Goal: Check status

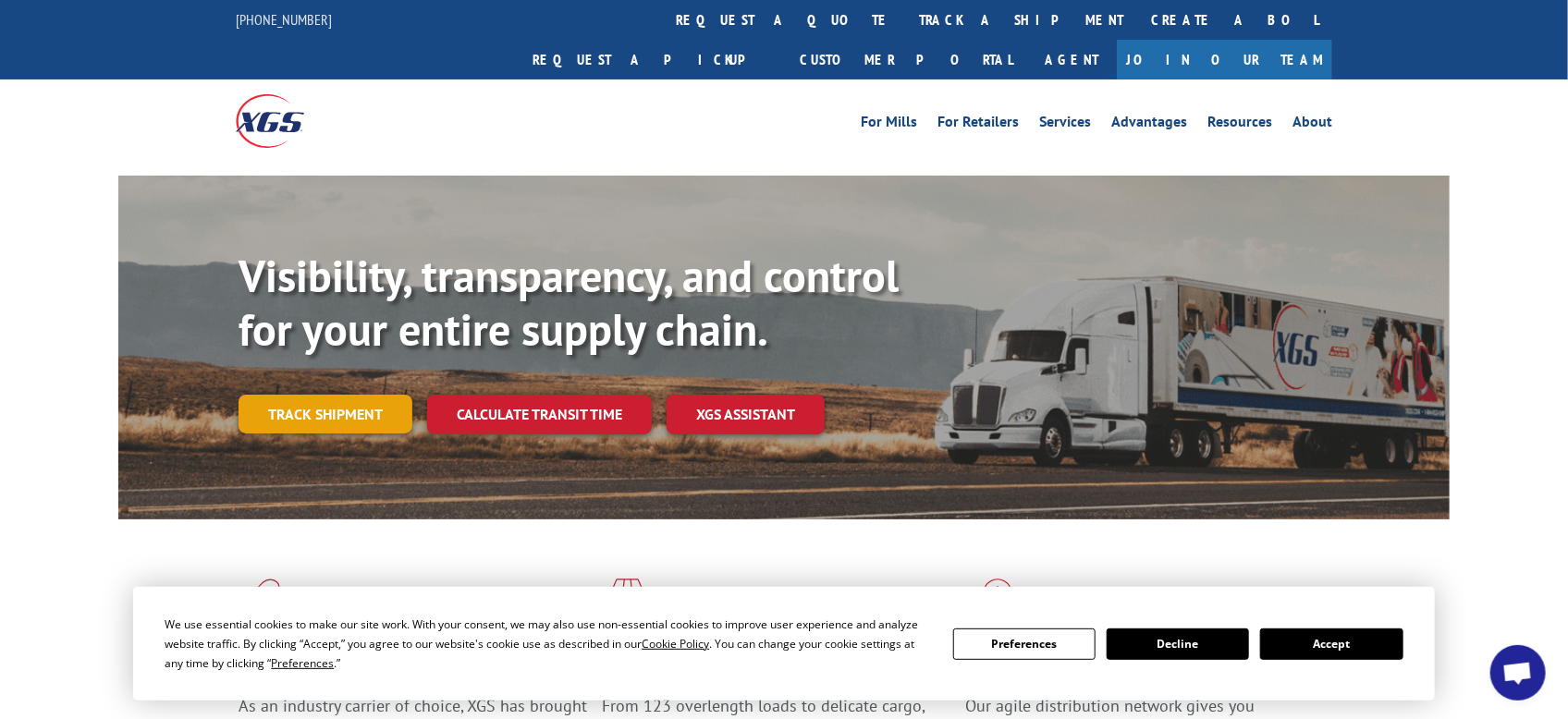
click at [323, 395] on link "Track shipment" at bounding box center [325, 414] width 173 height 39
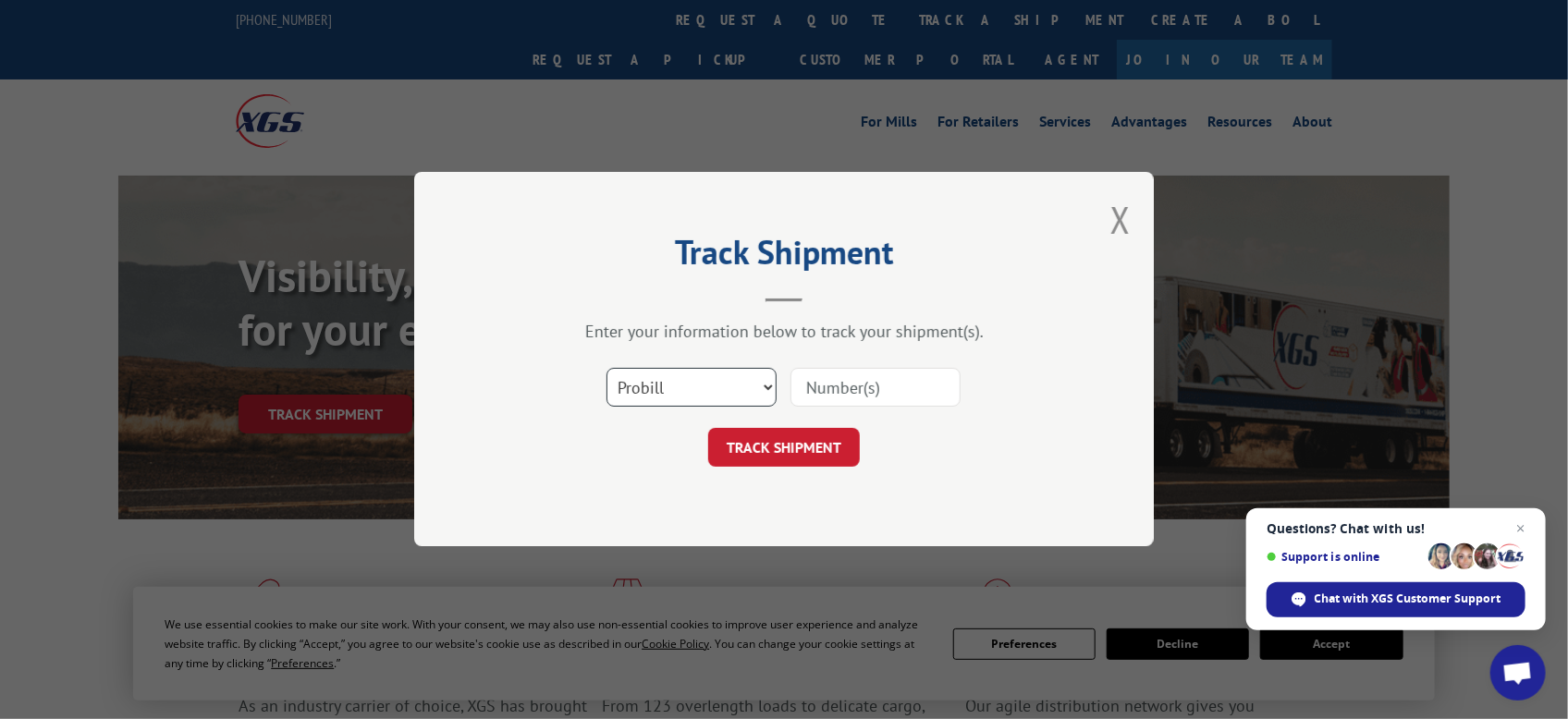
click at [763, 388] on select "Select category... Probill BOL PO" at bounding box center [692, 387] width 171 height 39
click at [606, 368] on select "Select category... Probill BOL PO" at bounding box center [692, 387] width 171 height 39
click at [858, 381] on input at bounding box center [875, 387] width 171 height 39
type input "76254"
click at [750, 456] on button "TRACK SHIPMENT" at bounding box center [784, 448] width 152 height 39
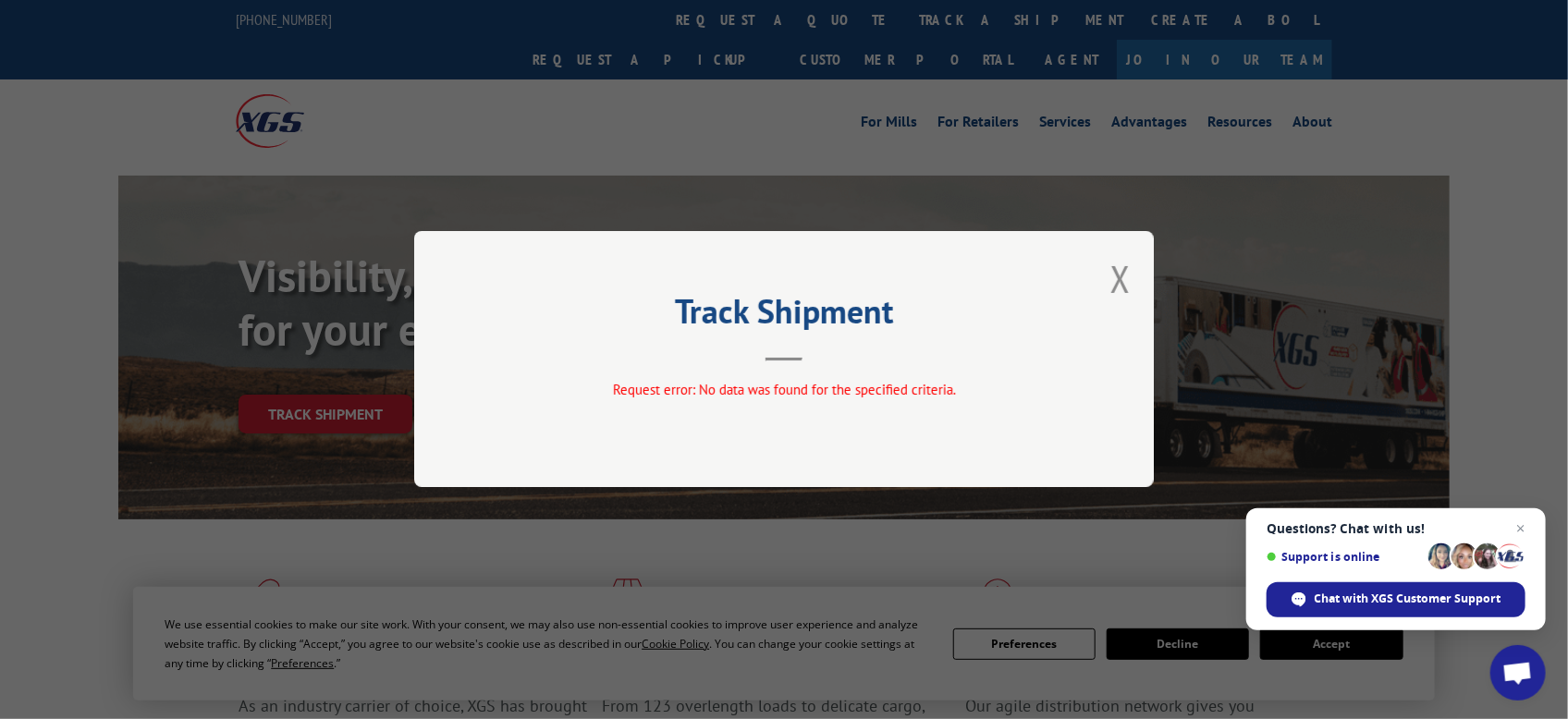
click at [1122, 281] on button "Close modal" at bounding box center [1120, 279] width 20 height 49
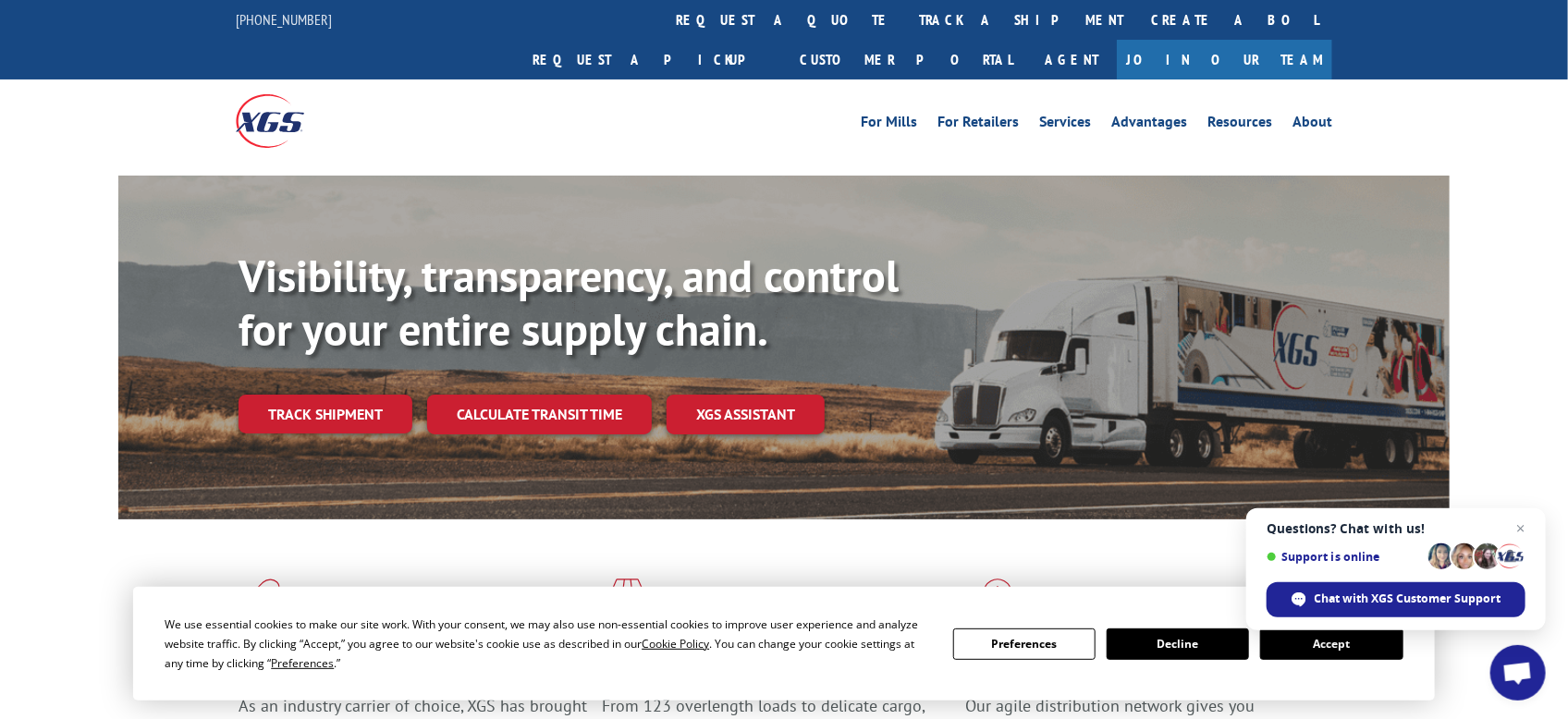
click at [295, 395] on link "Track shipment" at bounding box center [325, 414] width 173 height 39
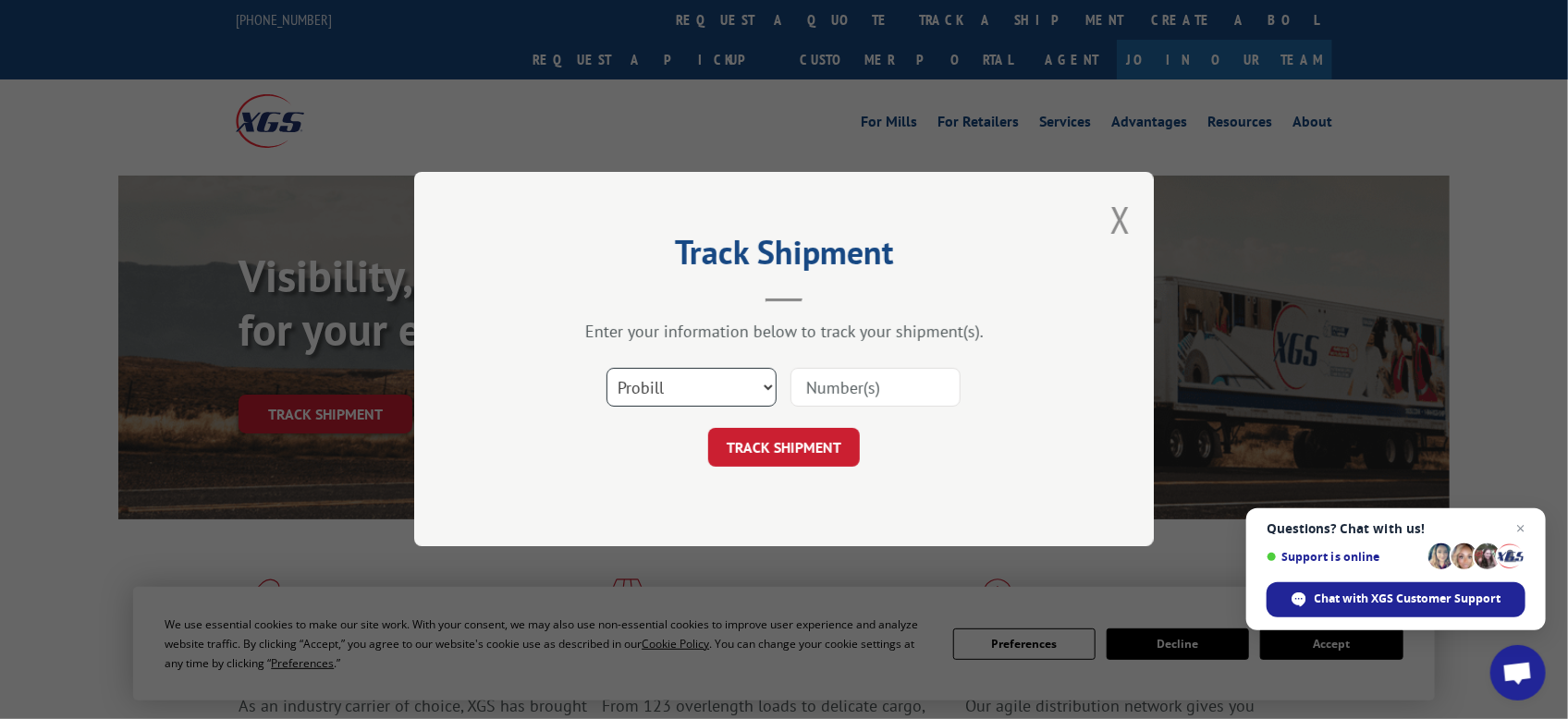
click at [768, 386] on select "Select category... Probill BOL PO" at bounding box center [692, 387] width 171 height 39
click at [606, 368] on select "Select category... Probill BOL PO" at bounding box center [692, 387] width 171 height 39
click at [851, 394] on input at bounding box center [875, 387] width 171 height 39
type input "76254"
drag, startPoint x: 771, startPoint y: 442, endPoint x: 745, endPoint y: 458, distance: 30.5
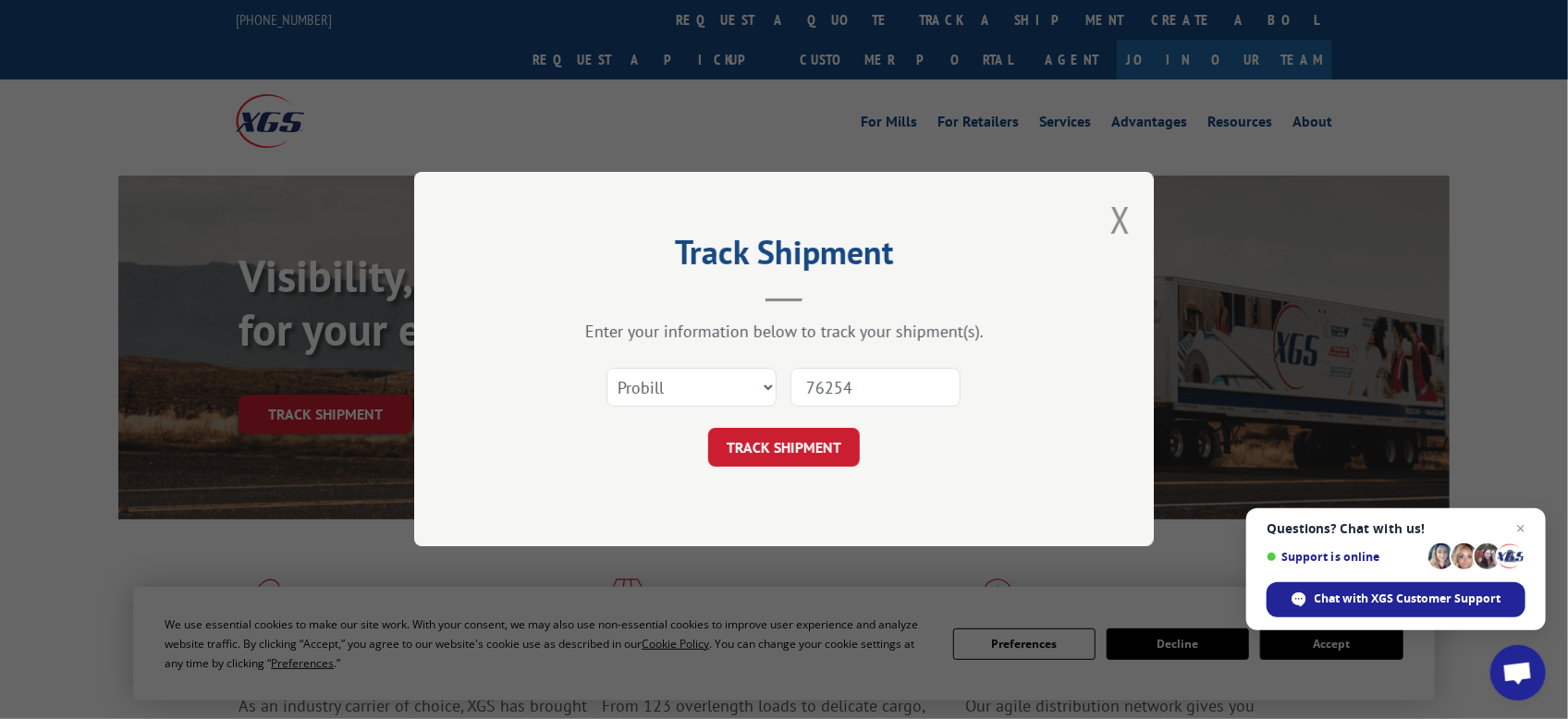
click at [771, 443] on button "TRACK SHIPMENT" at bounding box center [784, 448] width 152 height 39
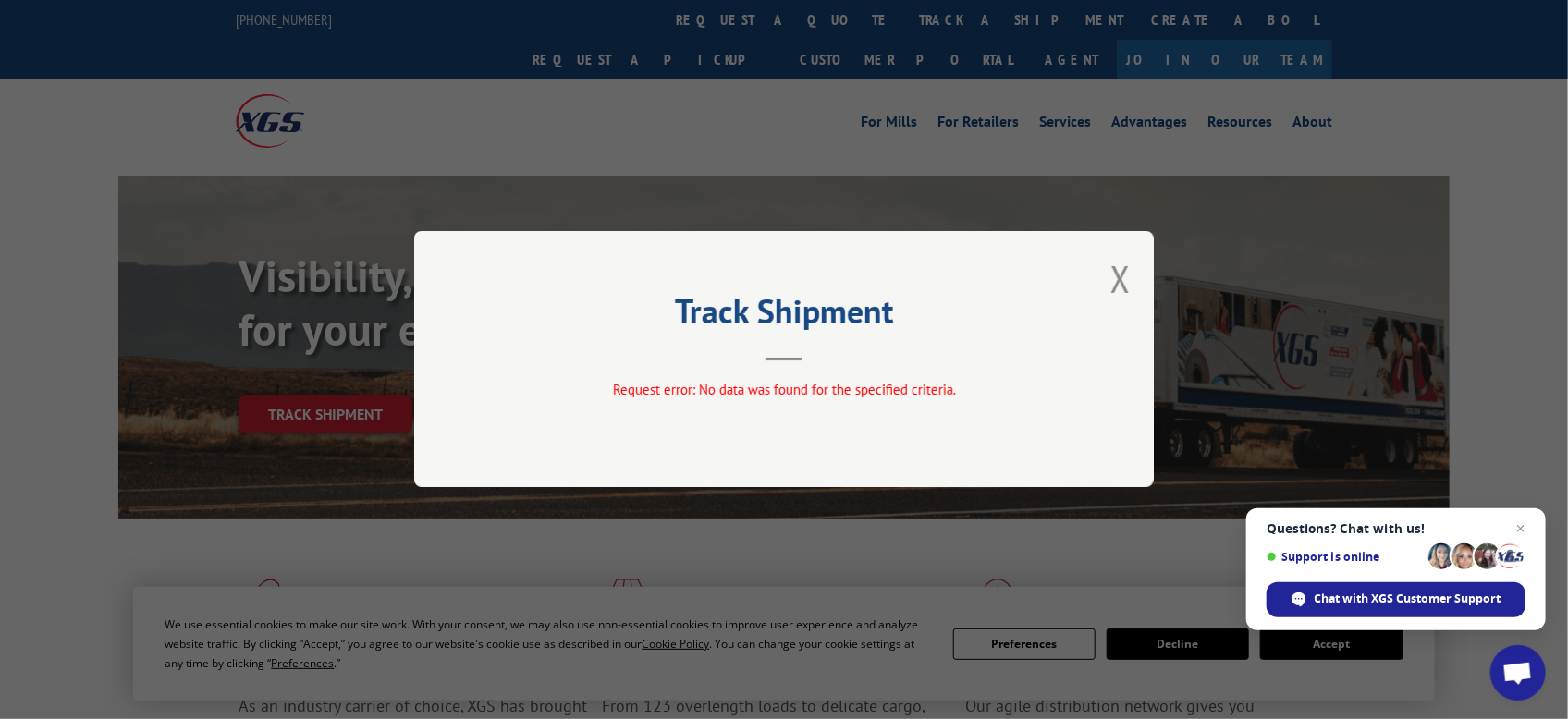
click at [1123, 277] on button "Close modal" at bounding box center [1120, 279] width 20 height 49
